Goal: Check status: Check status

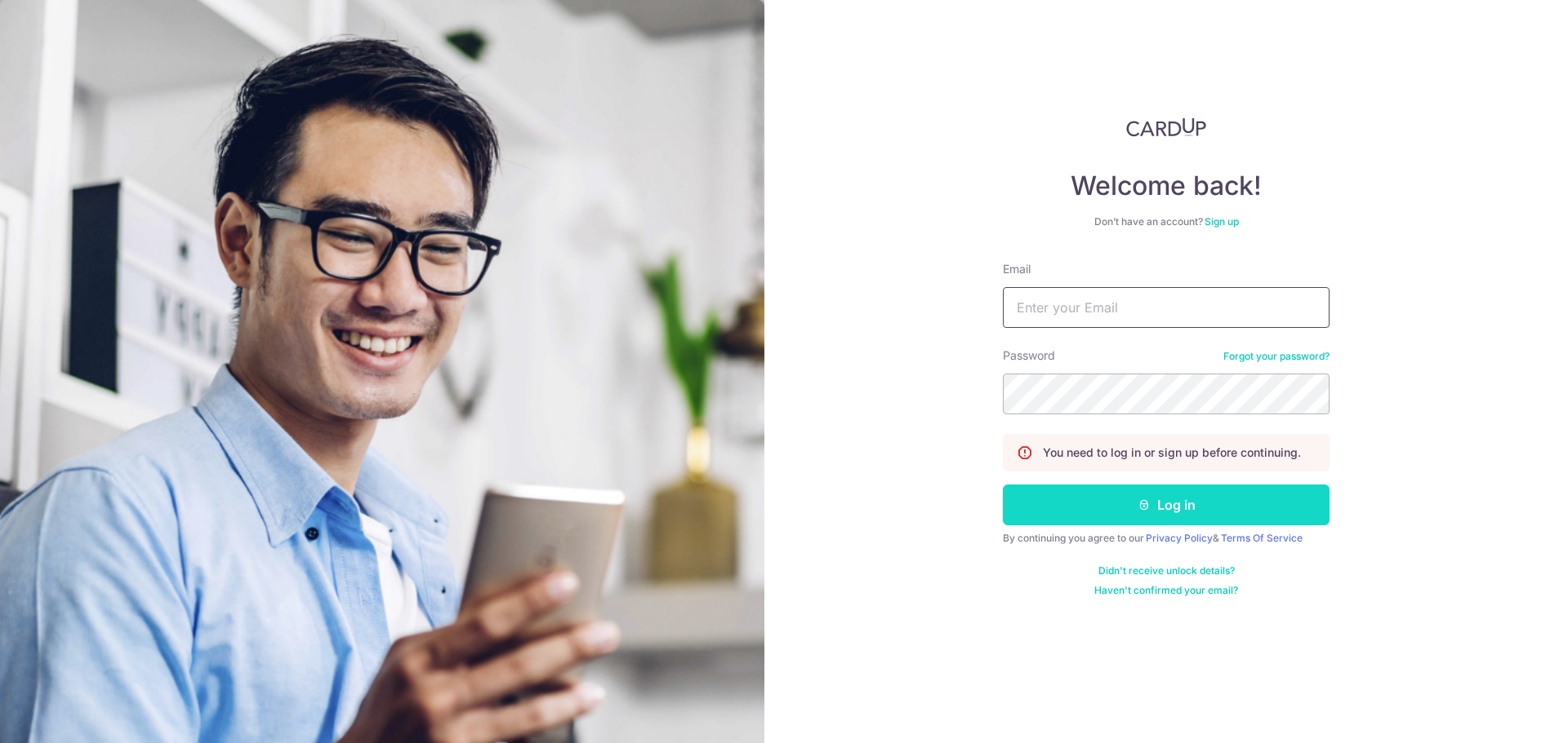
type input "[PERSON_NAME][EMAIL_ADDRESS][PERSON_NAME][DOMAIN_NAME]"
click at [1134, 494] on button "Log in" at bounding box center [1166, 505] width 326 height 41
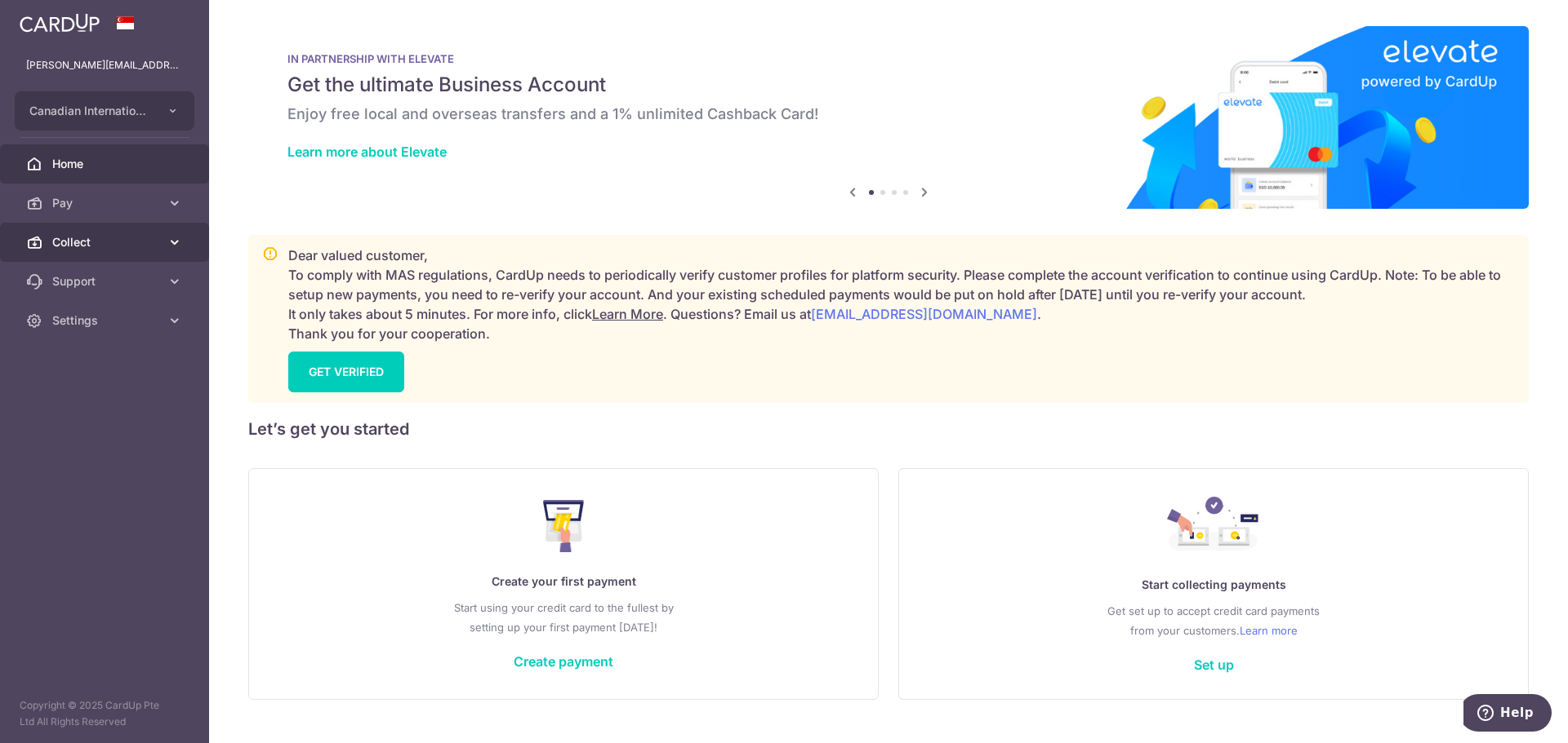
click at [56, 237] on span "Collect" at bounding box center [106, 242] width 108 height 17
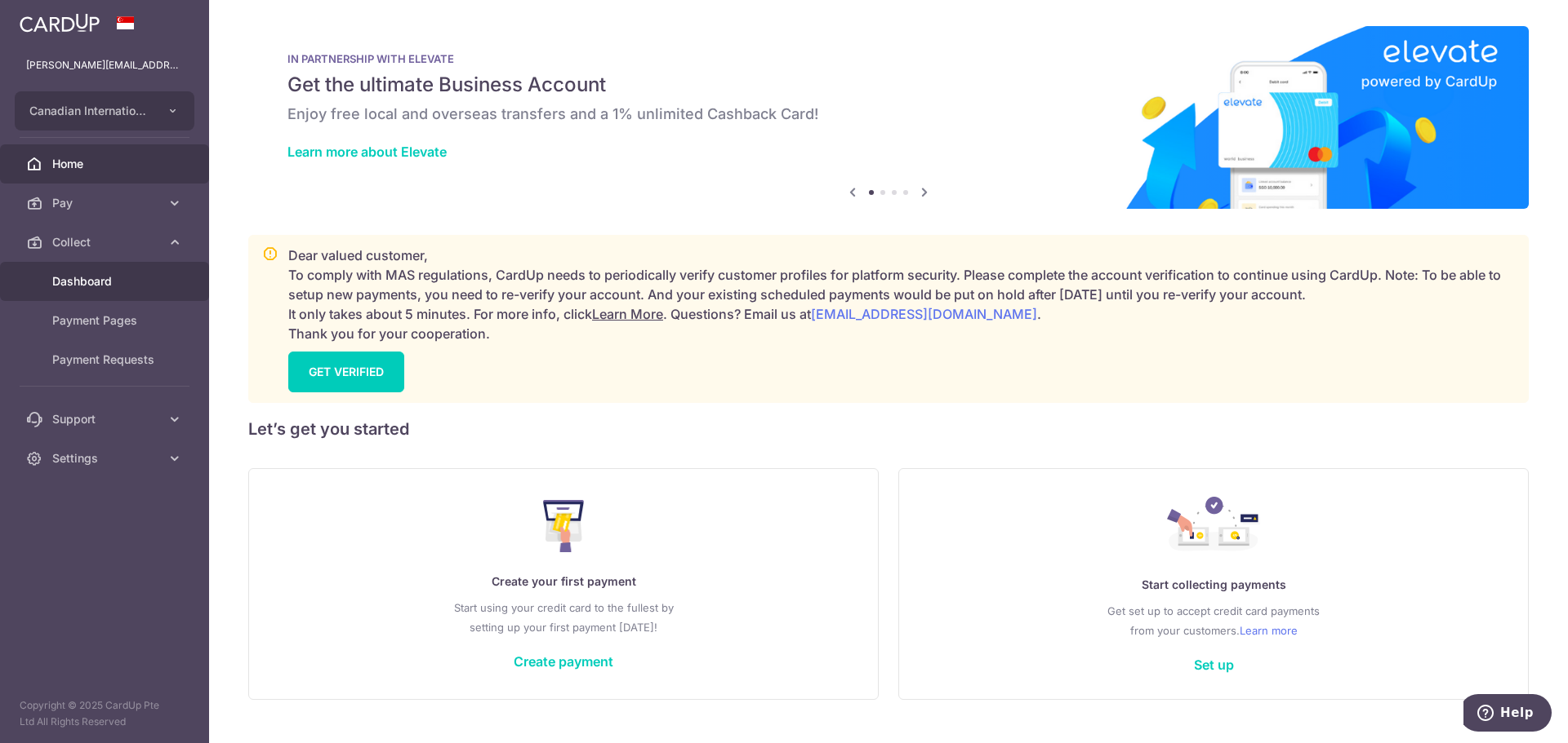
click at [91, 274] on span "Dashboard" at bounding box center [106, 282] width 108 height 17
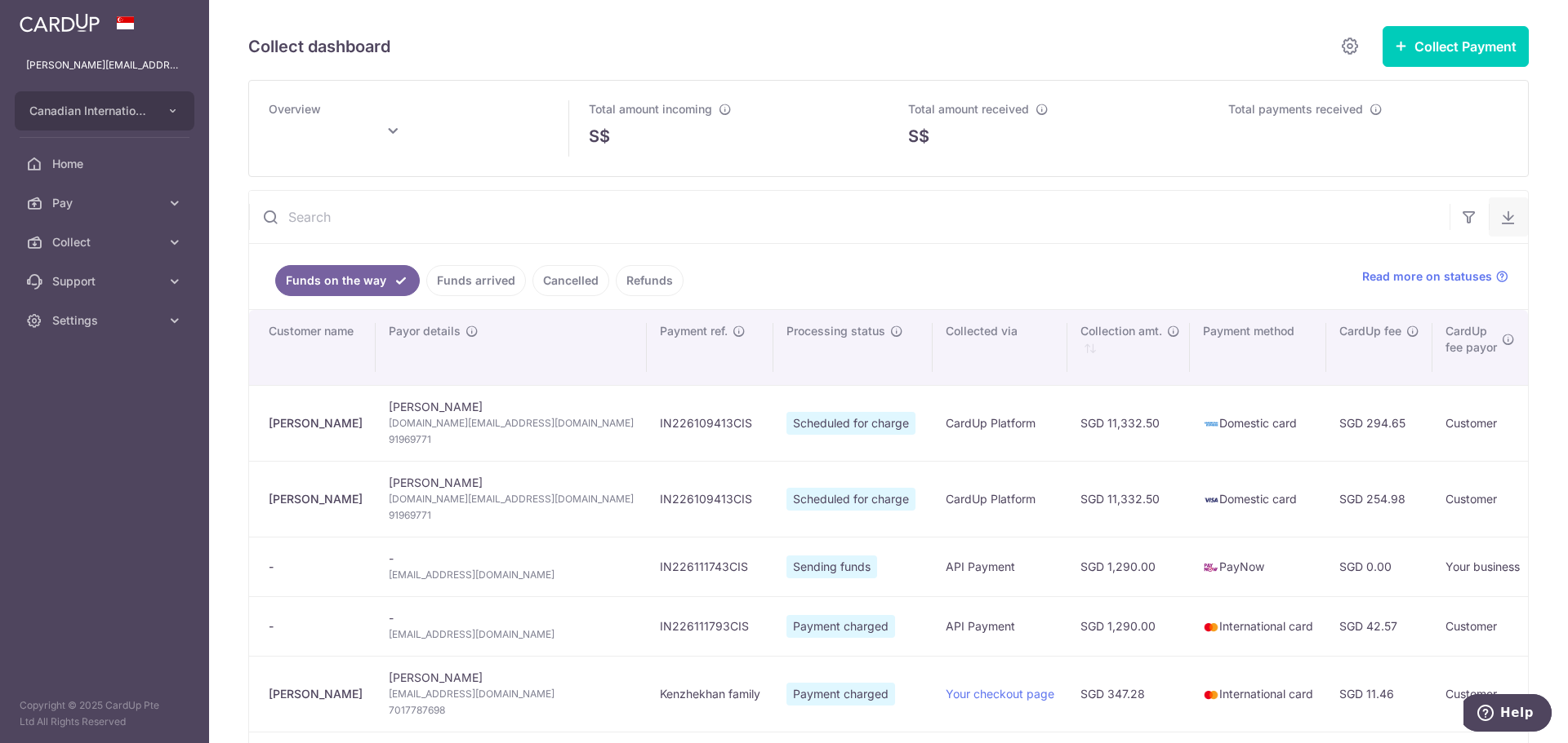
click at [1504, 217] on icon "button" at bounding box center [1508, 216] width 17 height 17
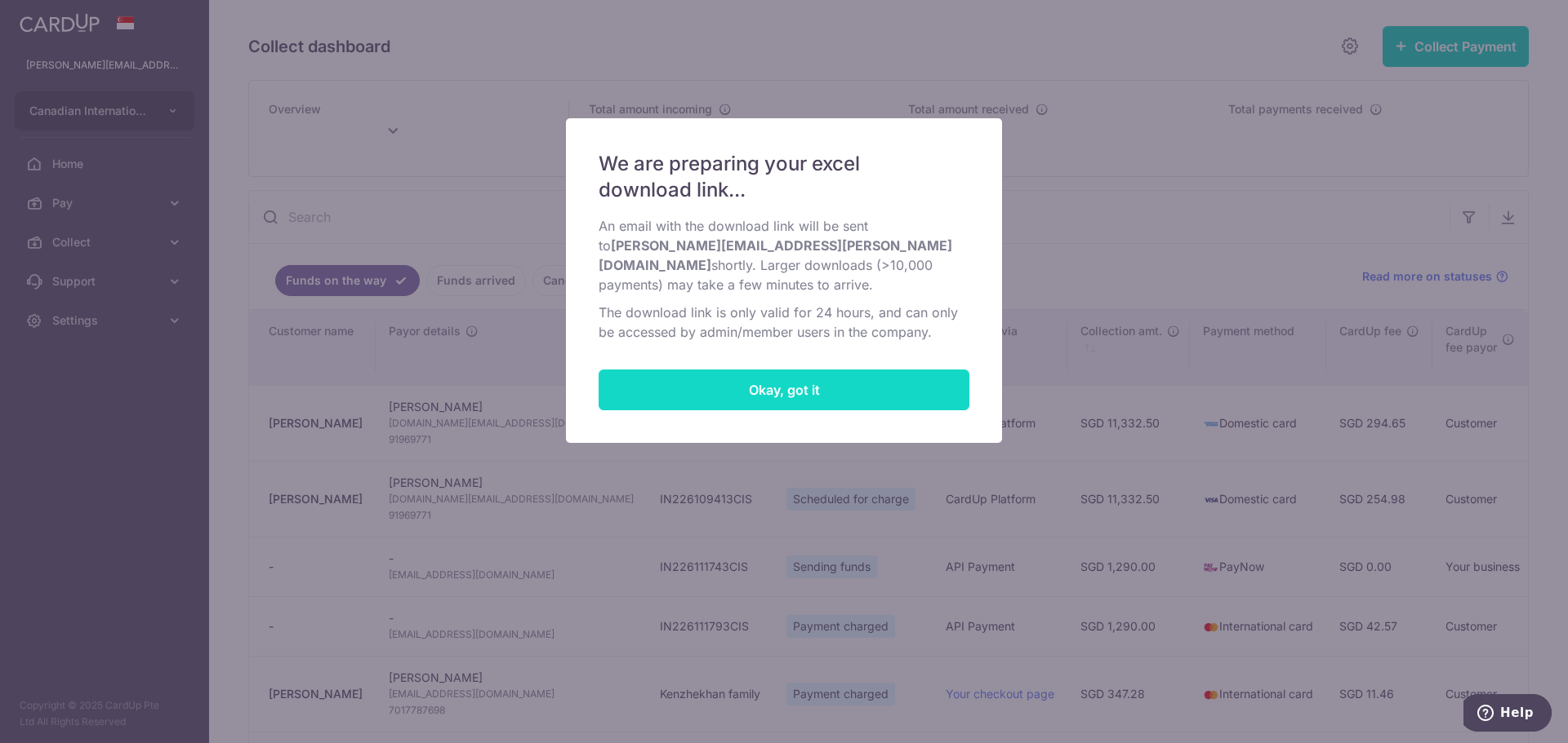
click at [833, 375] on button "Okay, got it" at bounding box center [783, 389] width 371 height 41
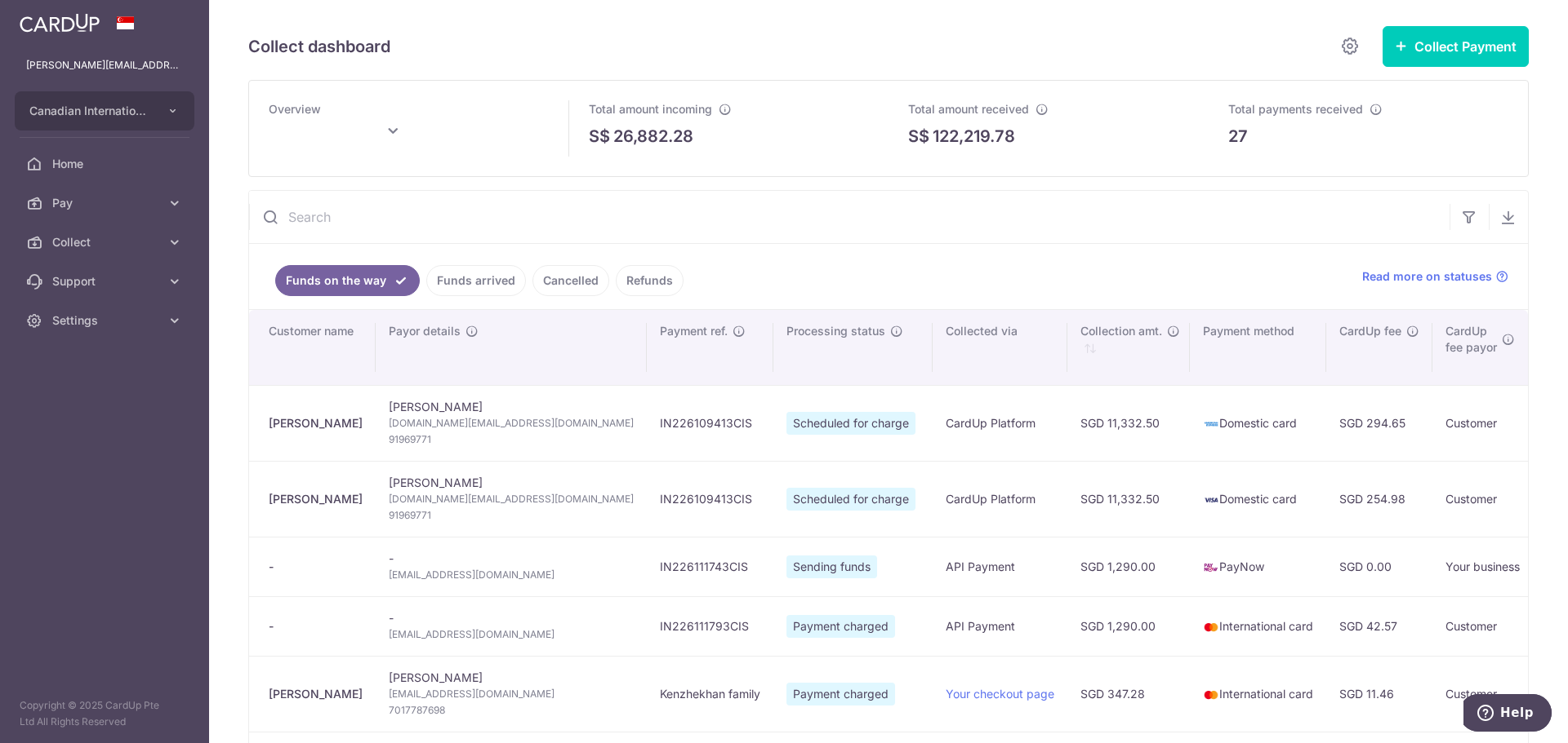
type input "[DATE]"
drag, startPoint x: 659, startPoint y: 447, endPoint x: 676, endPoint y: 458, distance: 20.2
click at [773, 447] on td "Scheduled for charge" at bounding box center [852, 423] width 159 height 76
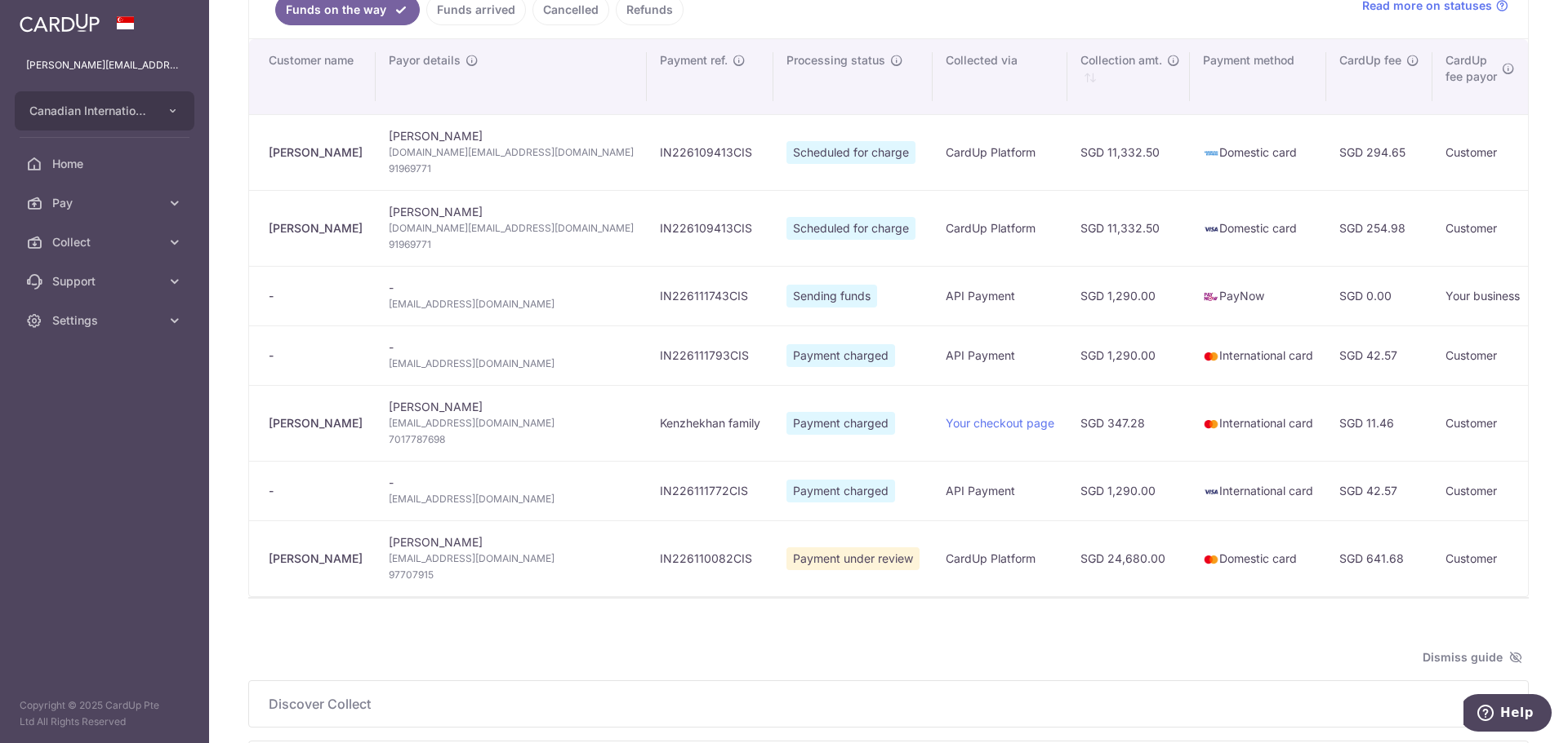
scroll to position [245, 0]
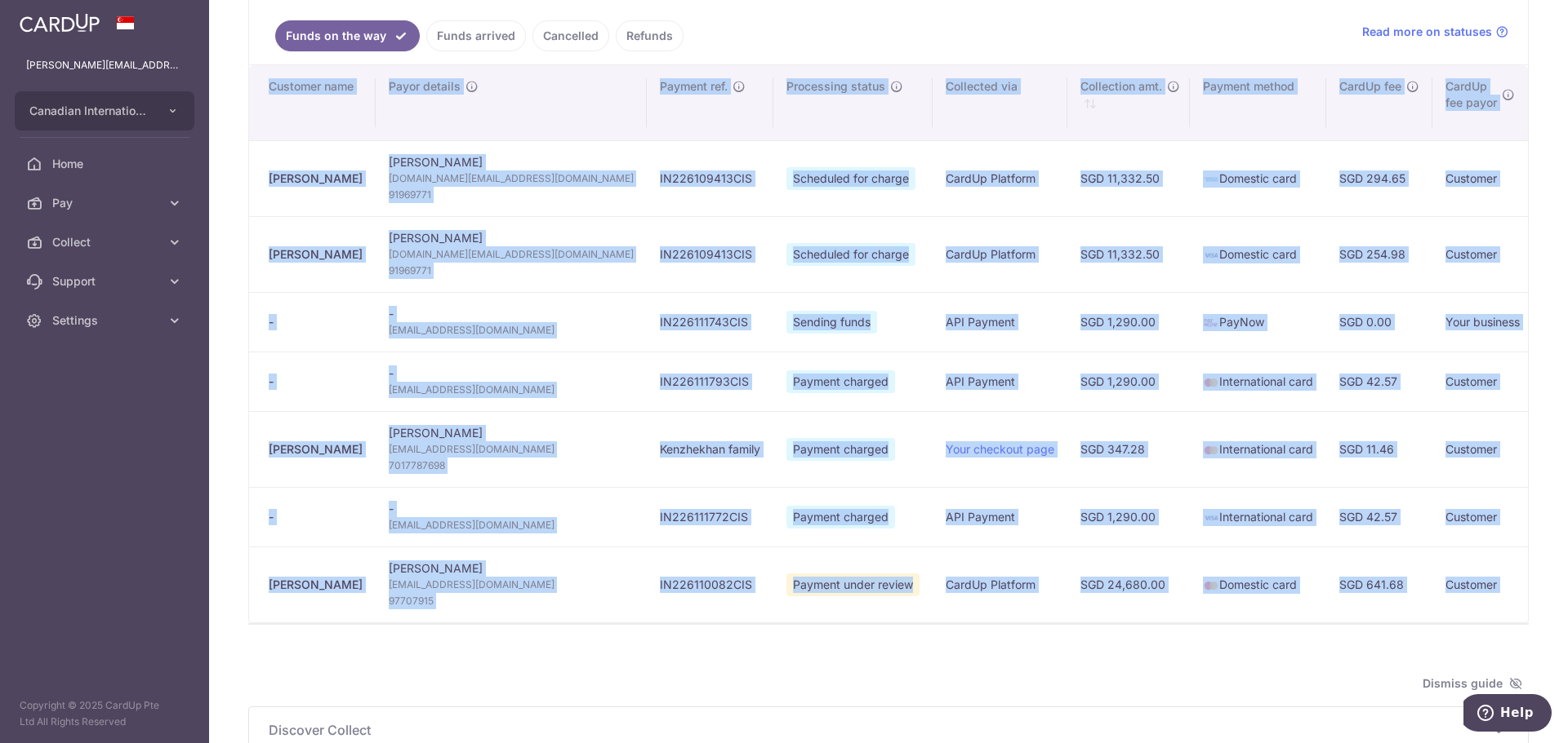
drag, startPoint x: 730, startPoint y: 630, endPoint x: 931, endPoint y: 631, distance: 201.0
click at [931, 625] on div "We are preparing your excel download link... An email with the download link wi…" at bounding box center [888, 286] width 1280 height 680
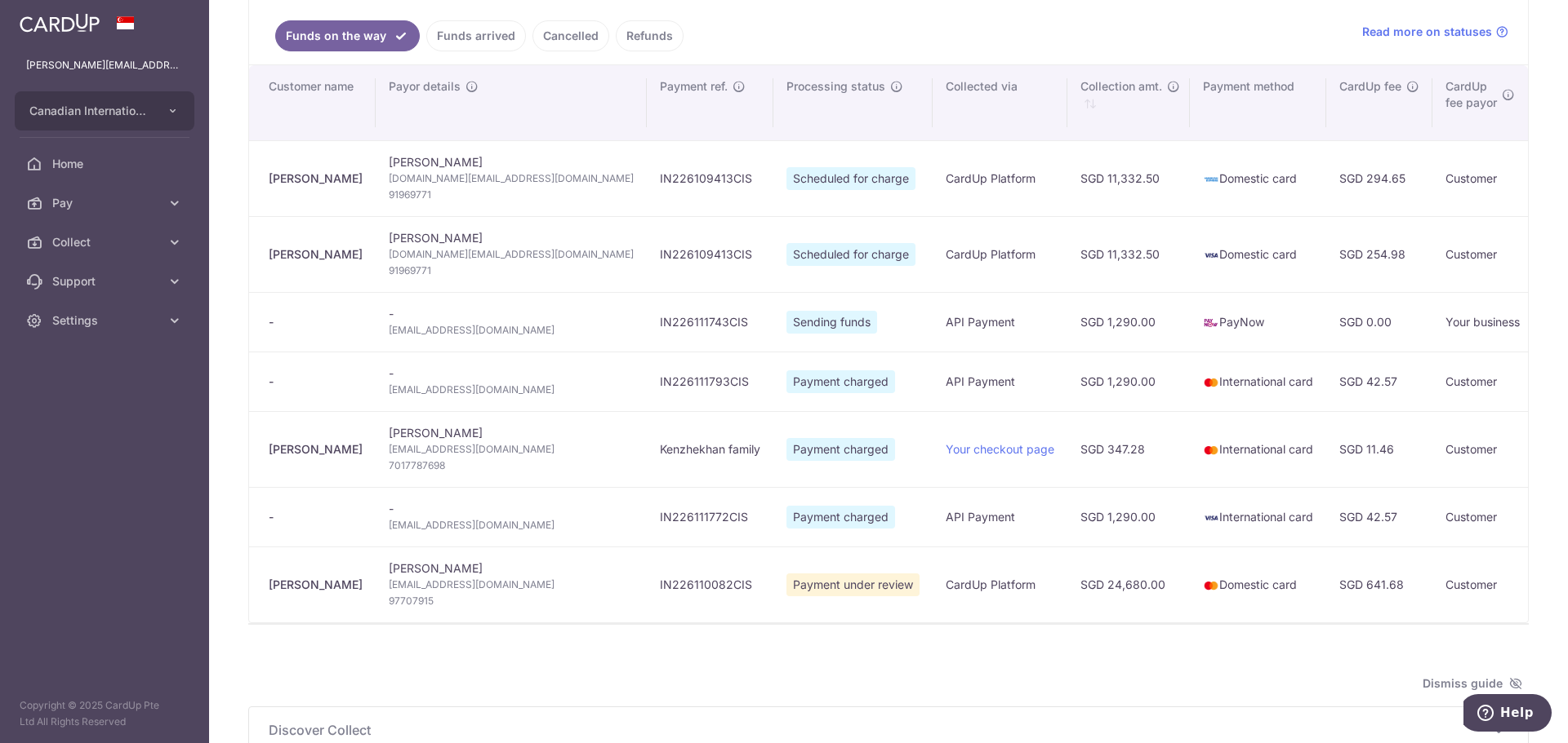
click at [872, 680] on div "Overview Total amount incoming S$ Total amount received S$ Total payments recei…" at bounding box center [888, 324] width 1280 height 979
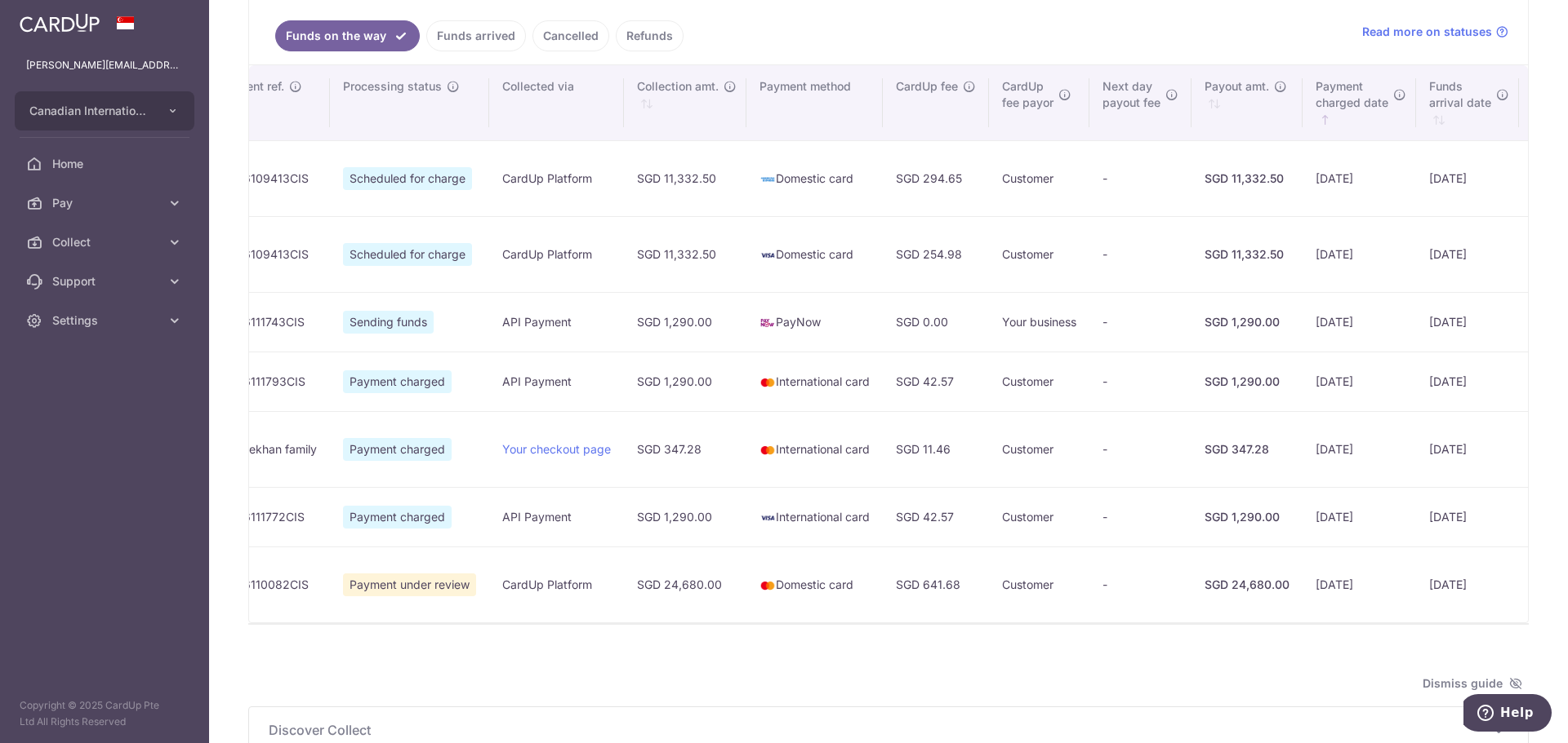
scroll to position [0, 568]
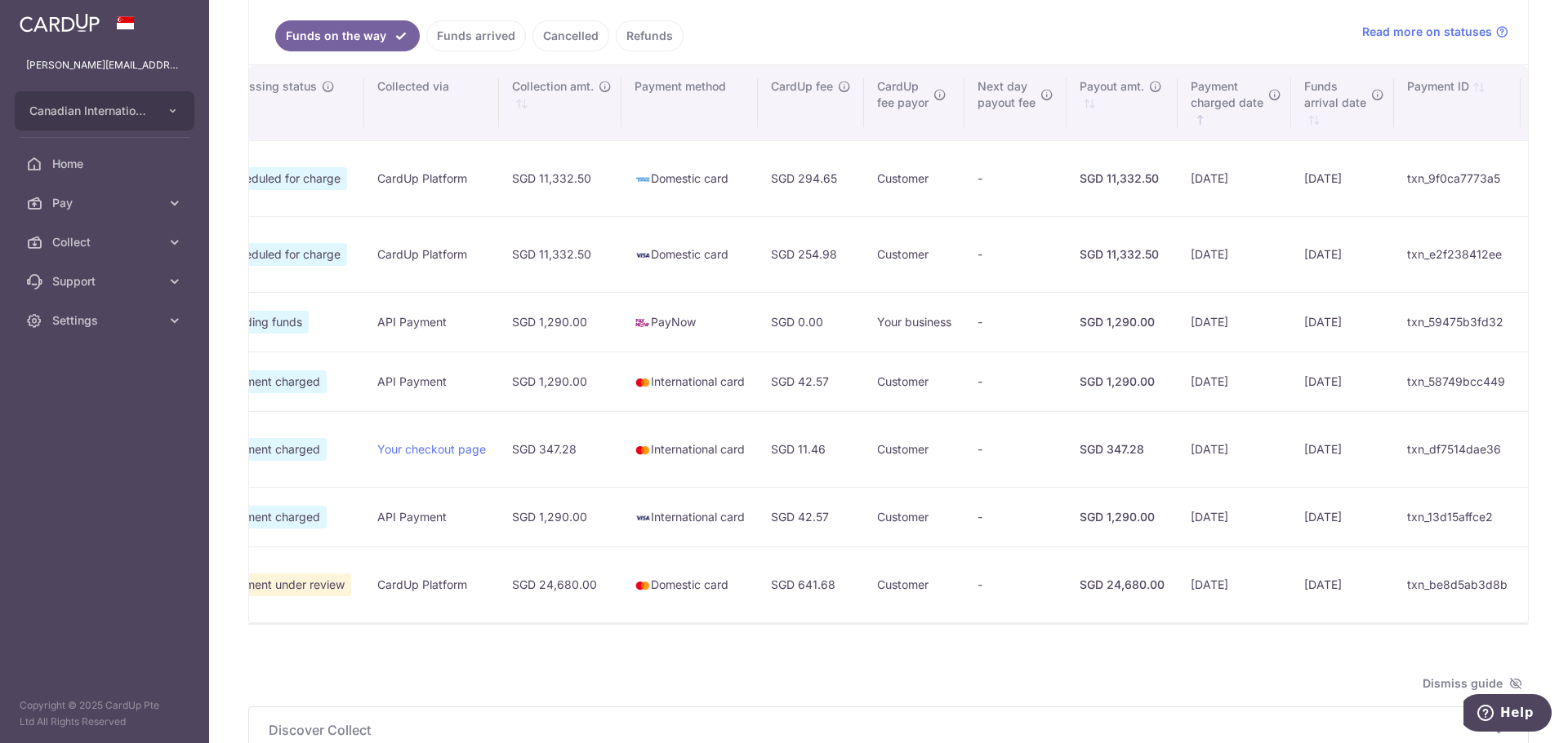
type input "[DATE]"
